Goal: Task Accomplishment & Management: Manage account settings

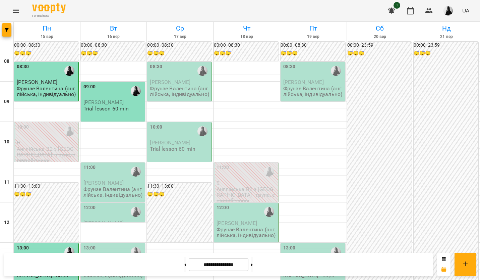
click at [116, 222] on div "12:00 [PERSON_NAME] Trial lesson 30 min" at bounding box center [112, 212] width 65 height 20
click at [113, 218] on div "12:00" at bounding box center [114, 211] width 60 height 15
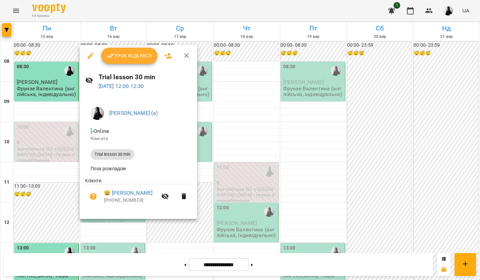
click at [243, 121] on div at bounding box center [240, 140] width 480 height 280
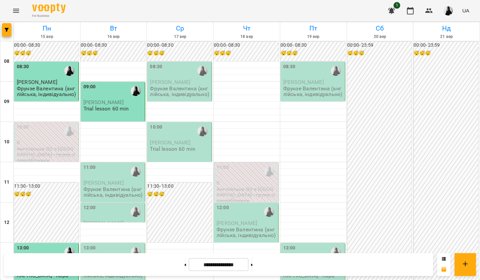
click at [119, 171] on div "11:00" at bounding box center [114, 171] width 60 height 15
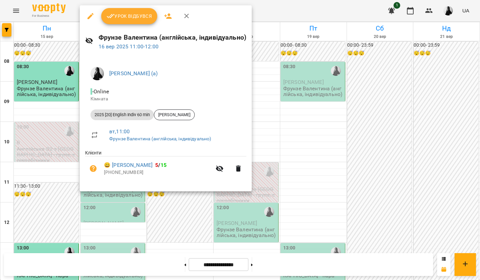
click at [128, 21] on button "Урок відбувся" at bounding box center [129, 16] width 56 height 16
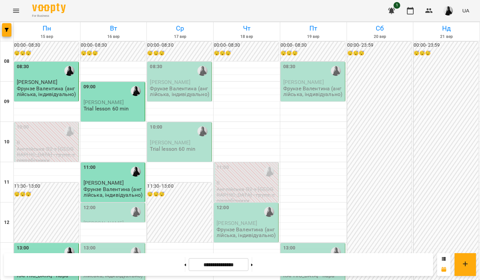
click at [119, 105] on p "[PERSON_NAME]" at bounding box center [114, 102] width 60 height 6
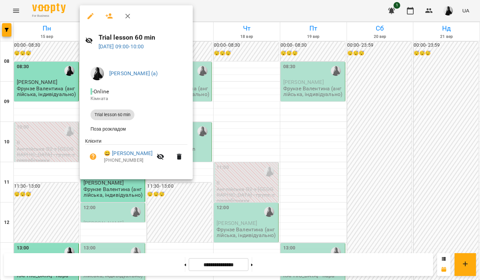
click at [322, 122] on div at bounding box center [240, 140] width 480 height 280
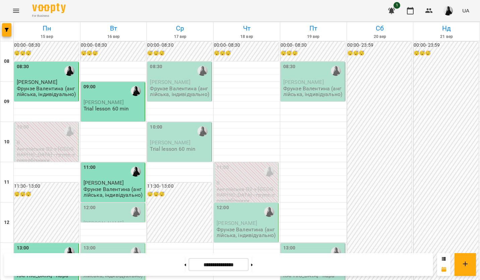
click at [90, 208] on label "12:00" at bounding box center [90, 207] width 12 height 7
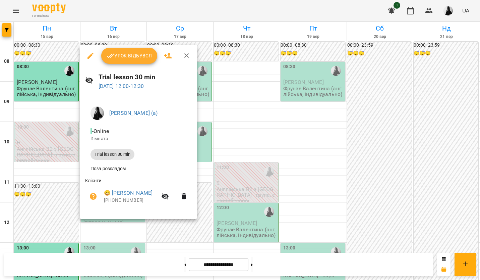
click at [117, 59] on span "Урок відбувся" at bounding box center [130, 56] width 46 height 8
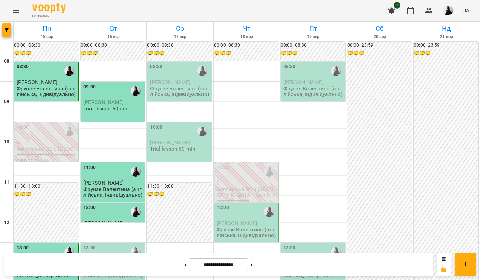
scroll to position [34, 0]
click at [91, 204] on div "12:00" at bounding box center [90, 211] width 12 height 15
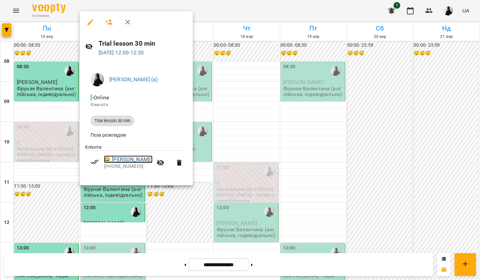
click at [123, 161] on link "😀 [PERSON_NAME]" at bounding box center [128, 159] width 49 height 8
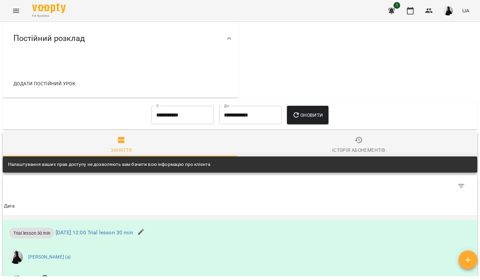
scroll to position [201, 0]
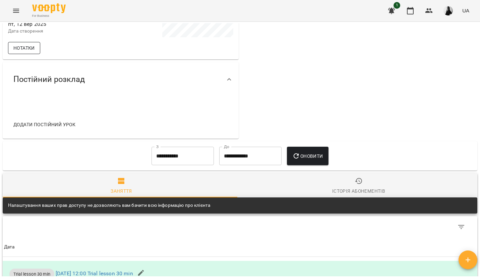
click at [29, 52] on span "Нотатки" at bounding box center [23, 48] width 21 height 8
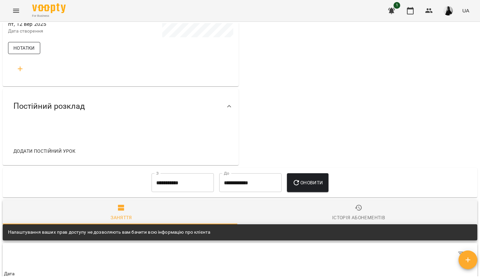
click at [29, 52] on span "Нотатки" at bounding box center [23, 48] width 21 height 8
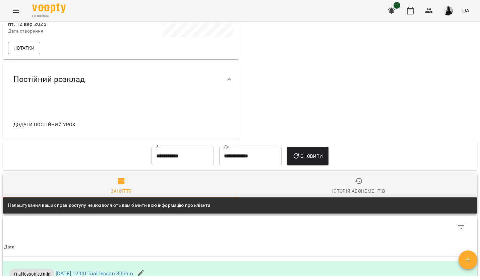
scroll to position [0, 0]
